Goal: Task Accomplishment & Management: Manage account settings

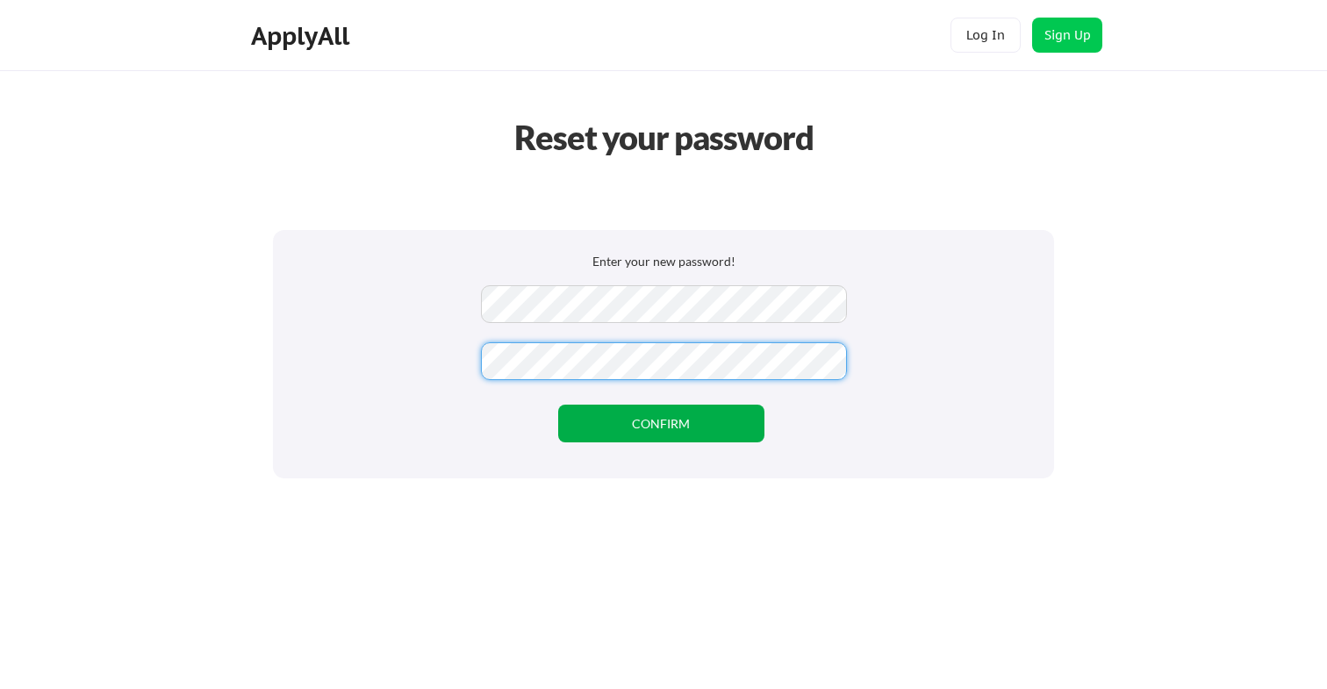
click at [721, 429] on button "CONFIRM" at bounding box center [661, 424] width 206 height 38
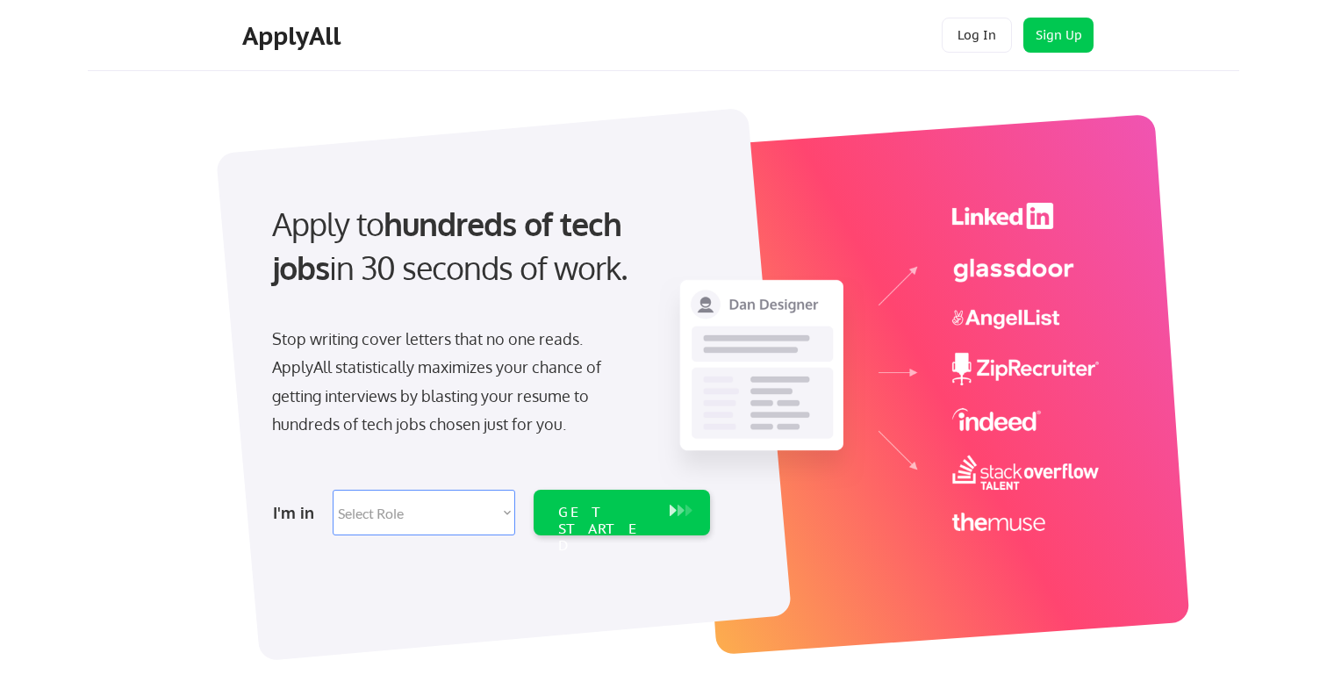
select select ""tech_finance_biz_ops_cos""
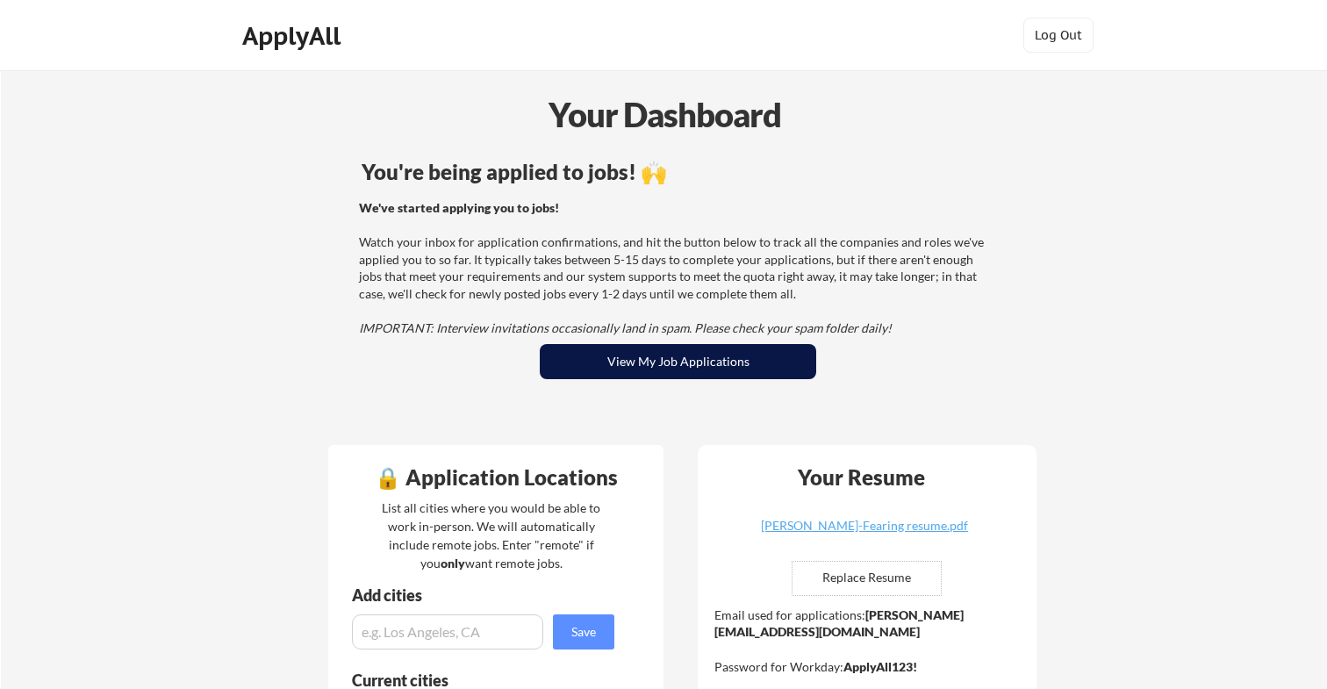
click at [778, 369] on button "View My Job Applications" at bounding box center [678, 361] width 276 height 35
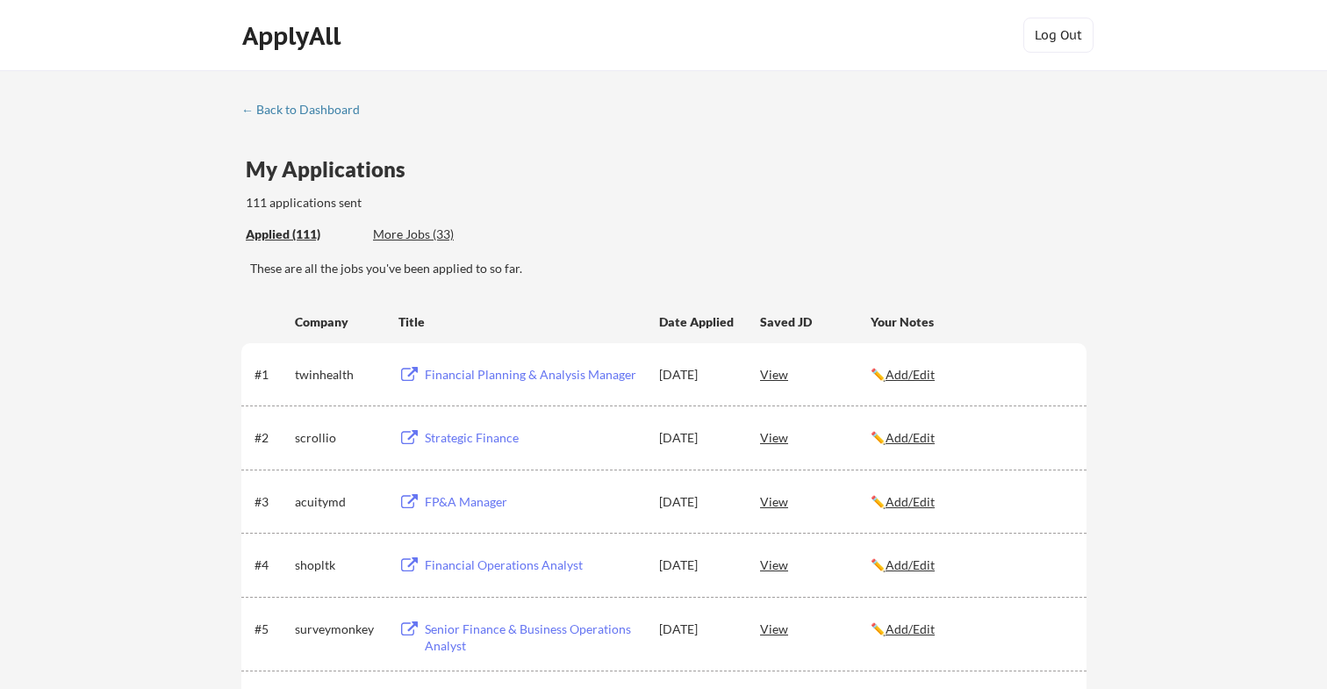
click at [283, 28] on div "ApplyAll" at bounding box center [294, 36] width 104 height 30
